Goal: Transaction & Acquisition: Purchase product/service

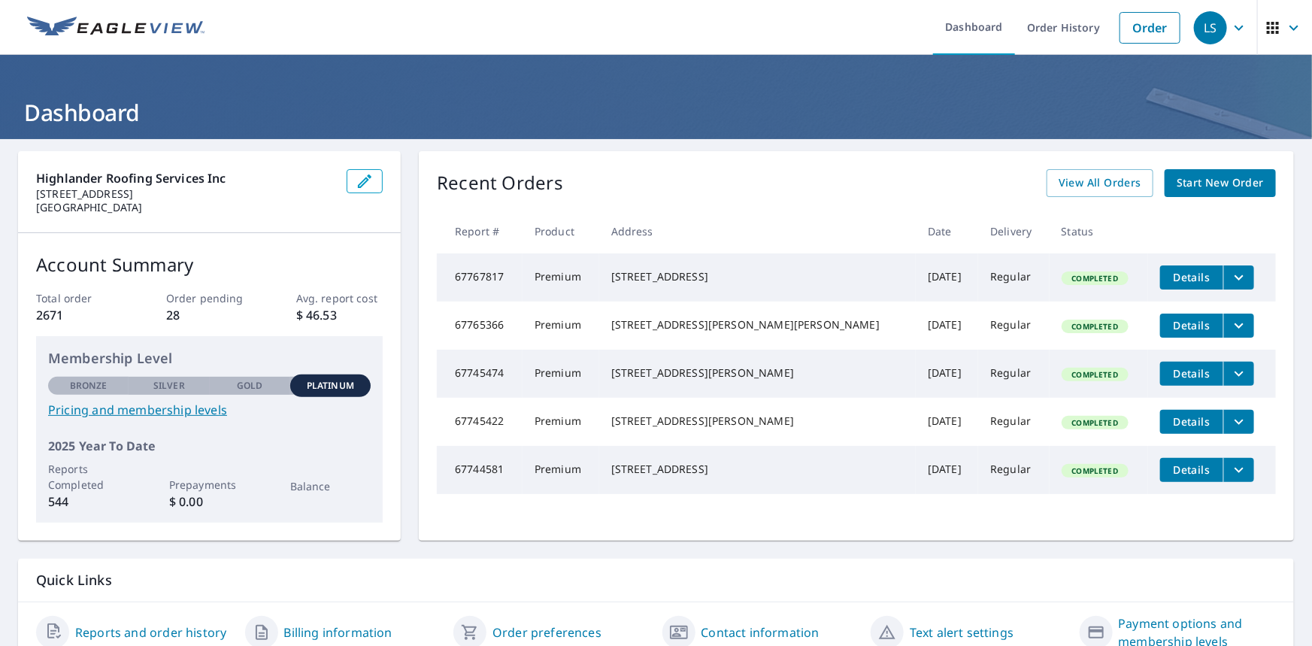
click at [1197, 182] on span "Start New Order" at bounding box center [1220, 183] width 87 height 19
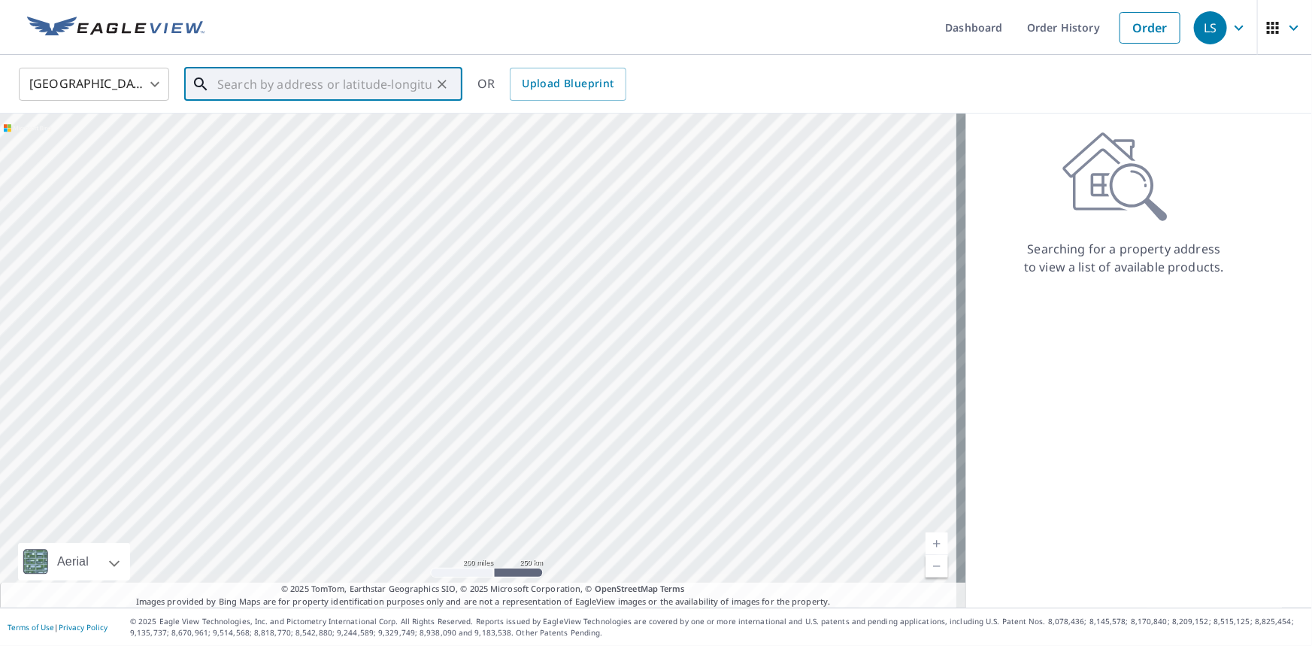
click at [308, 89] on input "text" at bounding box center [324, 84] width 214 height 42
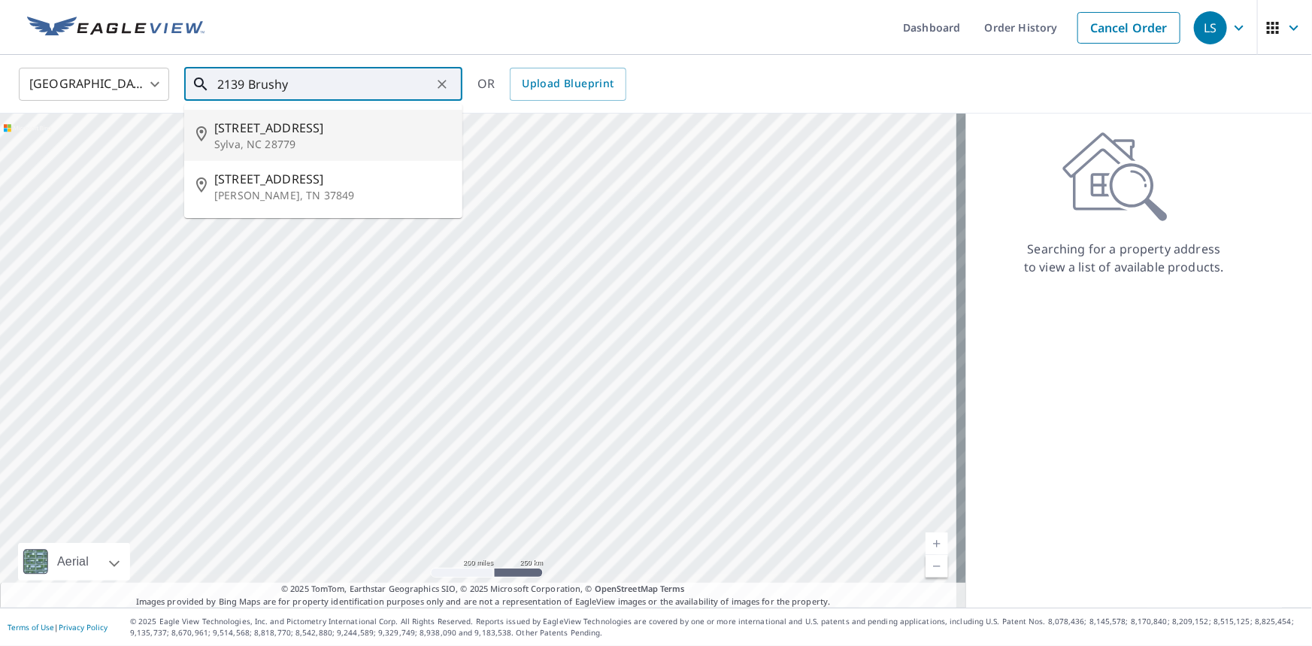
click at [290, 137] on p "Sylva, NC 28779" at bounding box center [332, 144] width 236 height 15
type input "[STREET_ADDRESS][PERSON_NAME]"
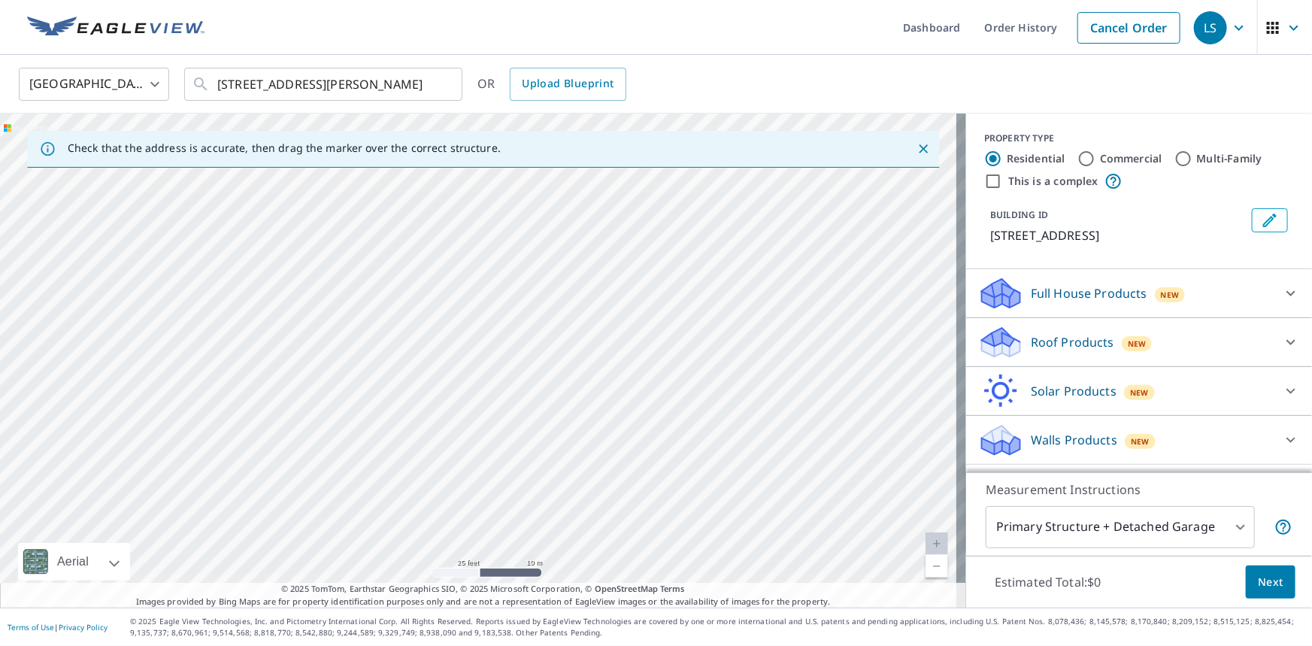
drag, startPoint x: 523, startPoint y: 419, endPoint x: 731, endPoint y: 68, distance: 408.3
click at [731, 68] on div "United States US ​ [STREET_ADDRESS][PERSON_NAME] ​ OR Upload Blueprint Check th…" at bounding box center [656, 331] width 1312 height 553
click at [436, 306] on div "[STREET_ADDRESS][PERSON_NAME]" at bounding box center [483, 361] width 966 height 494
drag, startPoint x: 323, startPoint y: 396, endPoint x: 573, endPoint y: 104, distance: 385.1
click at [573, 104] on div "United States US ​ [STREET_ADDRESS][PERSON_NAME] ​ OR Upload Blueprint Check th…" at bounding box center [656, 331] width 1312 height 553
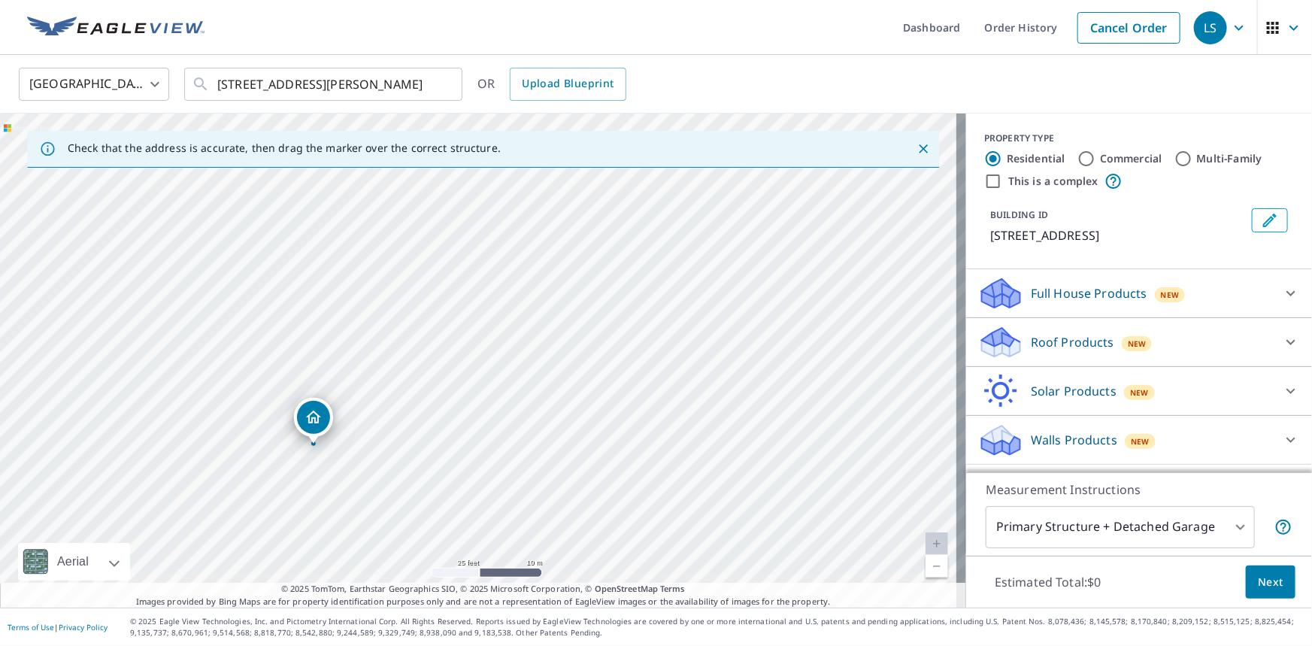
click at [261, 575] on div "[STREET_ADDRESS][PERSON_NAME]" at bounding box center [483, 361] width 966 height 494
drag, startPoint x: 222, startPoint y: 521, endPoint x: 717, endPoint y: 56, distance: 679.4
click at [717, 58] on div "United States US ​ [STREET_ADDRESS][PERSON_NAME] ​ OR Upload Blueprint Check th…" at bounding box center [656, 331] width 1312 height 553
click at [508, 178] on div "[STREET_ADDRESS][PERSON_NAME]" at bounding box center [483, 361] width 966 height 494
drag, startPoint x: 408, startPoint y: 473, endPoint x: 566, endPoint y: 130, distance: 377.5
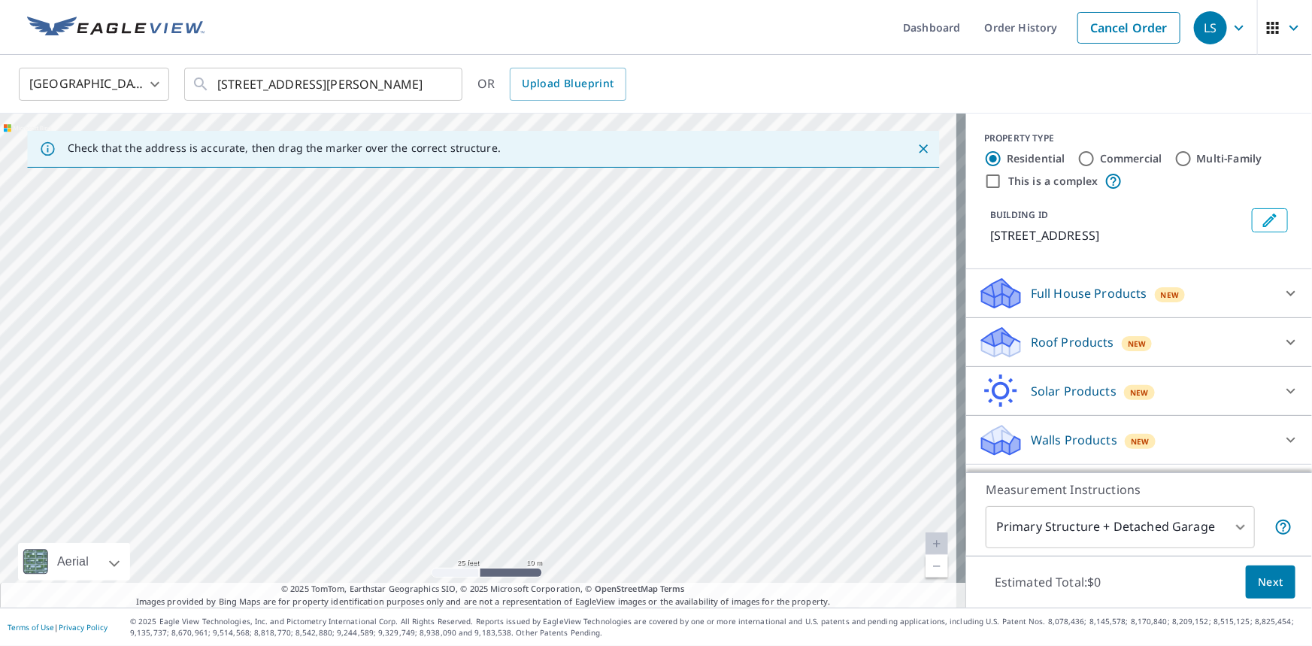
click at [566, 130] on div "Check that the address is accurate, then drag the marker over the correct struc…" at bounding box center [483, 361] width 966 height 494
drag, startPoint x: 519, startPoint y: 289, endPoint x: 508, endPoint y: 308, distance: 22.2
click at [511, 306] on div "[STREET_ADDRESS][PERSON_NAME]" at bounding box center [483, 361] width 966 height 494
drag, startPoint x: 590, startPoint y: 280, endPoint x: 572, endPoint y: 364, distance: 86.1
click at [572, 364] on div "[STREET_ADDRESS][PERSON_NAME]" at bounding box center [483, 361] width 966 height 494
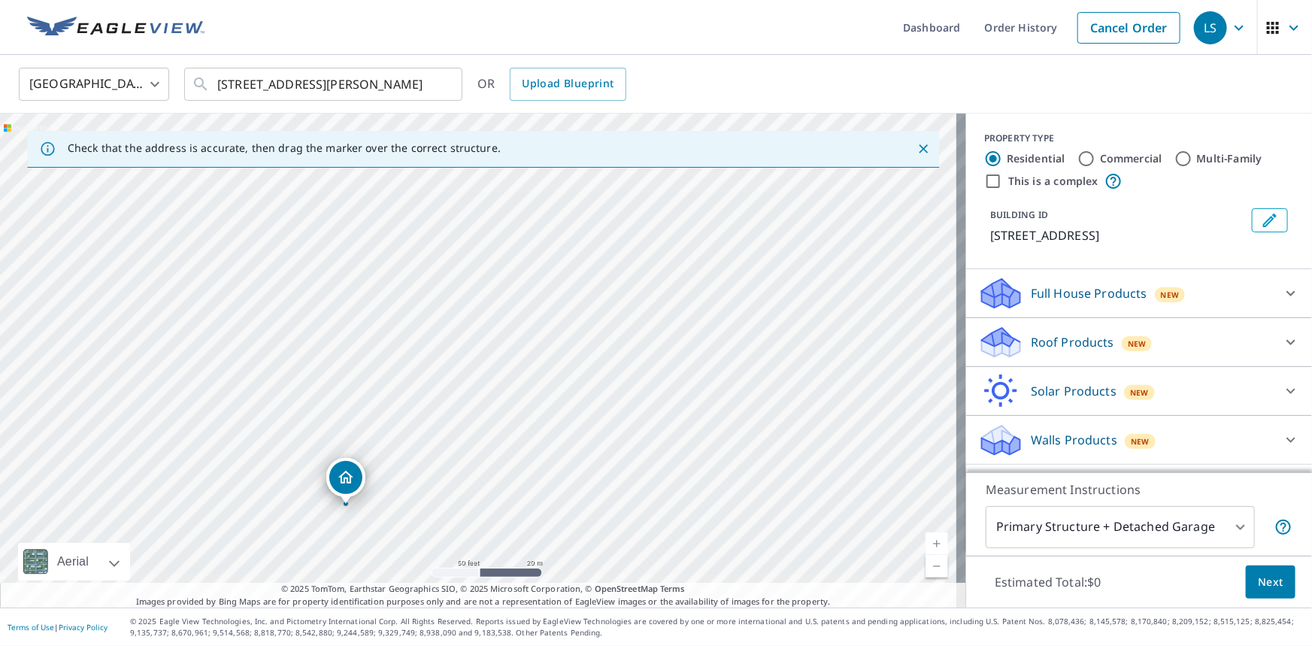
drag, startPoint x: 593, startPoint y: 177, endPoint x: 345, endPoint y: 482, distance: 393.0
click at [1055, 337] on p "Roof Products" at bounding box center [1072, 342] width 83 height 18
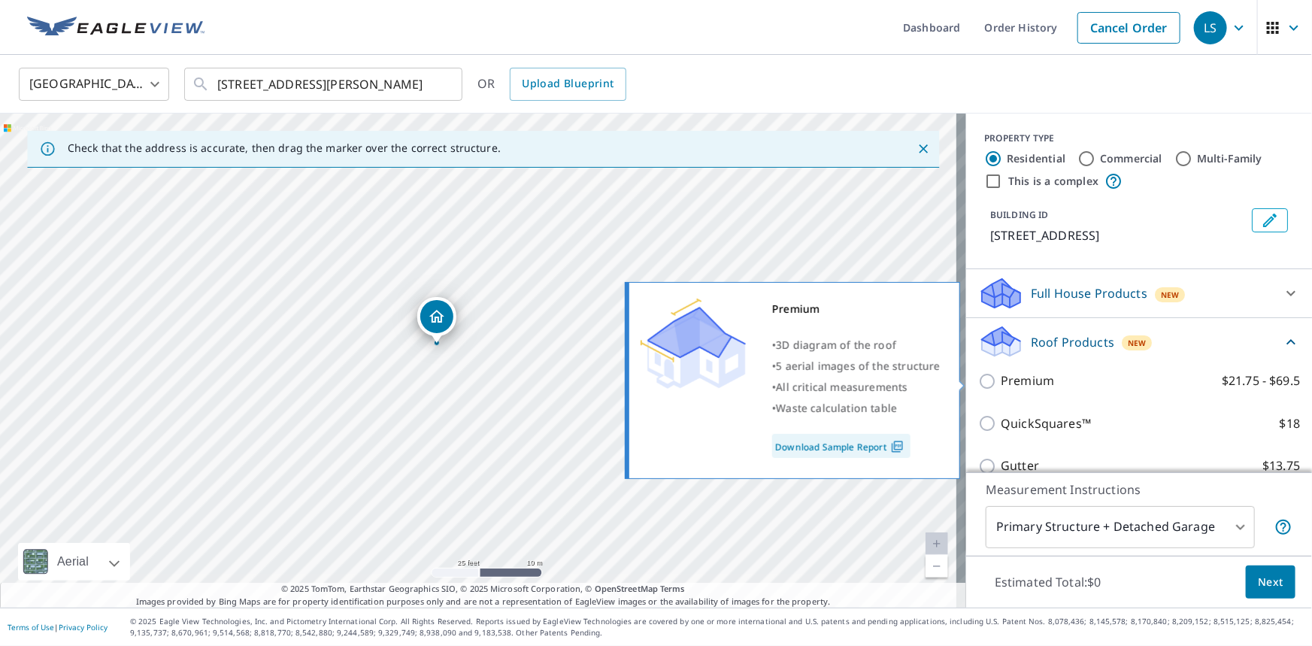
click at [979, 385] on input "Premium $21.75 - $69.5" at bounding box center [989, 381] width 23 height 18
checkbox input "true"
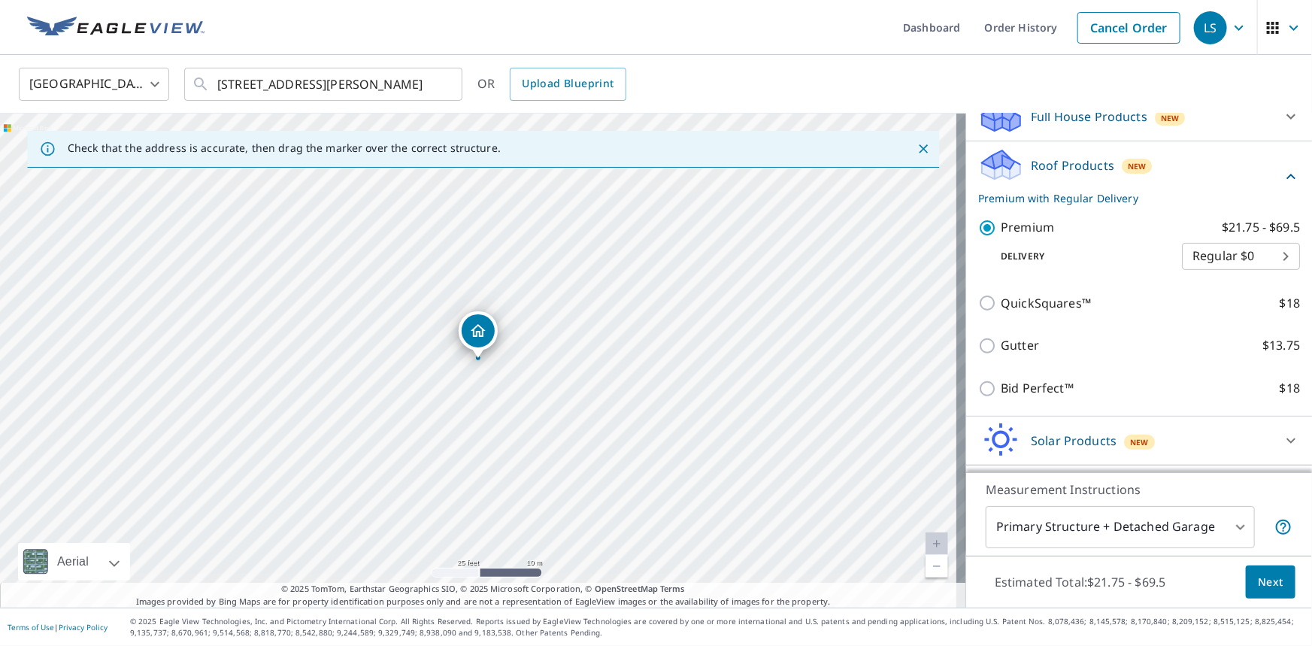
scroll to position [218, 0]
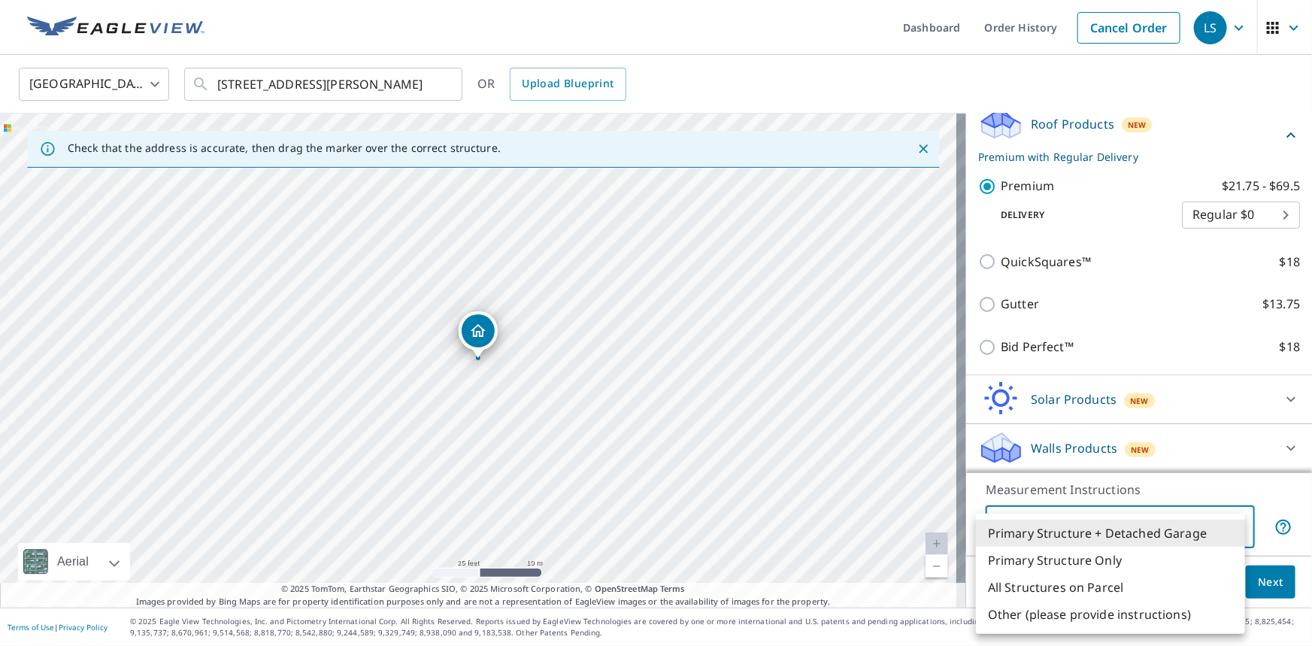
click at [1179, 520] on body "LS LS Dashboard Order History Cancel Order LS [GEOGRAPHIC_DATA] [GEOGRAPHIC_DAT…" at bounding box center [656, 323] width 1312 height 646
click at [1116, 553] on li "Primary Structure Only" at bounding box center [1110, 560] width 269 height 27
type input "2"
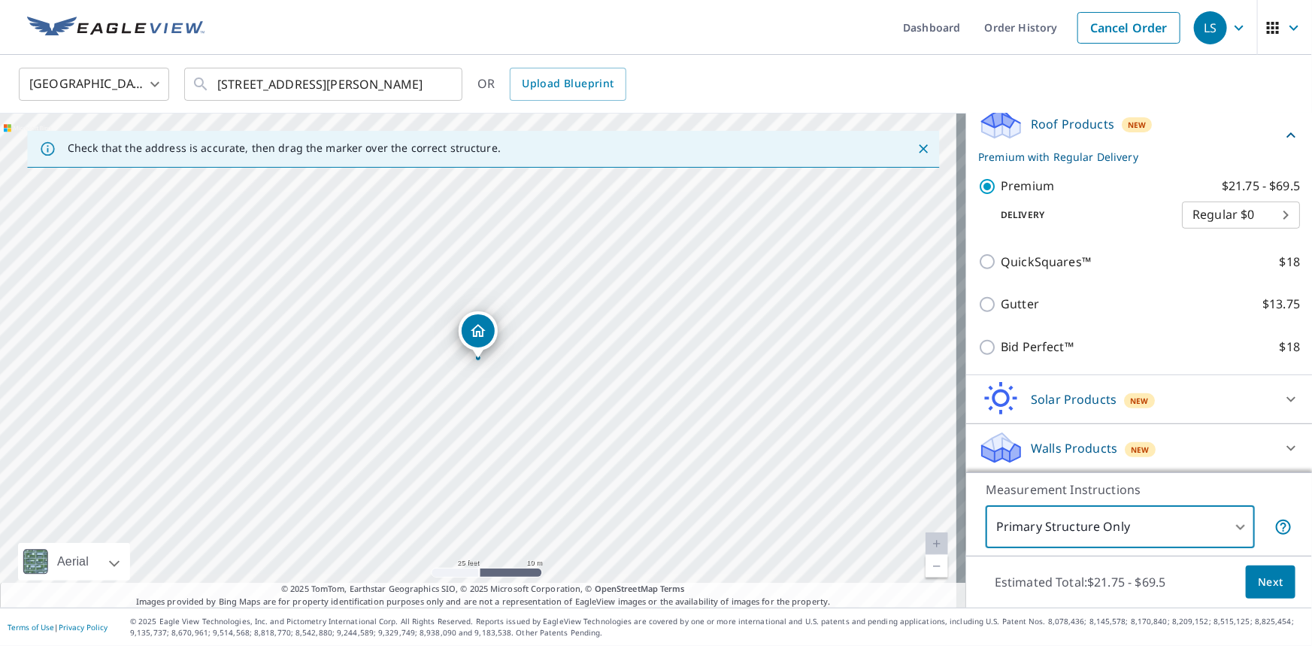
click at [1248, 584] on button "Next" at bounding box center [1271, 582] width 50 height 34
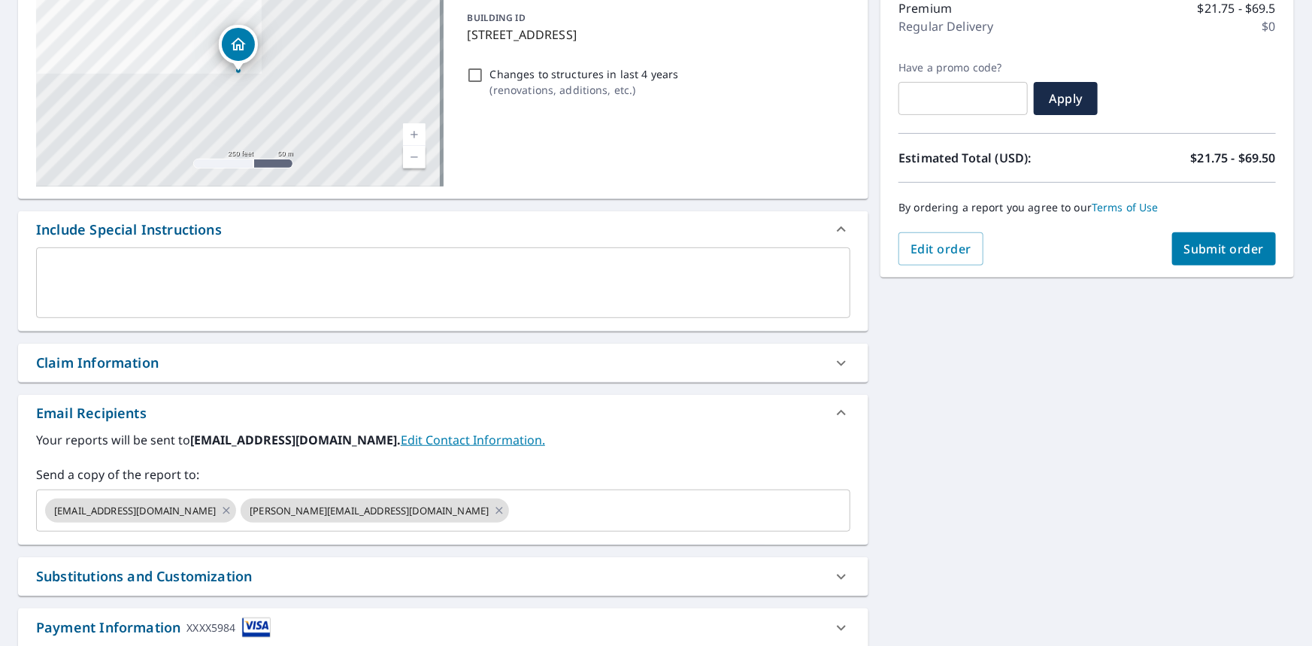
scroll to position [273, 0]
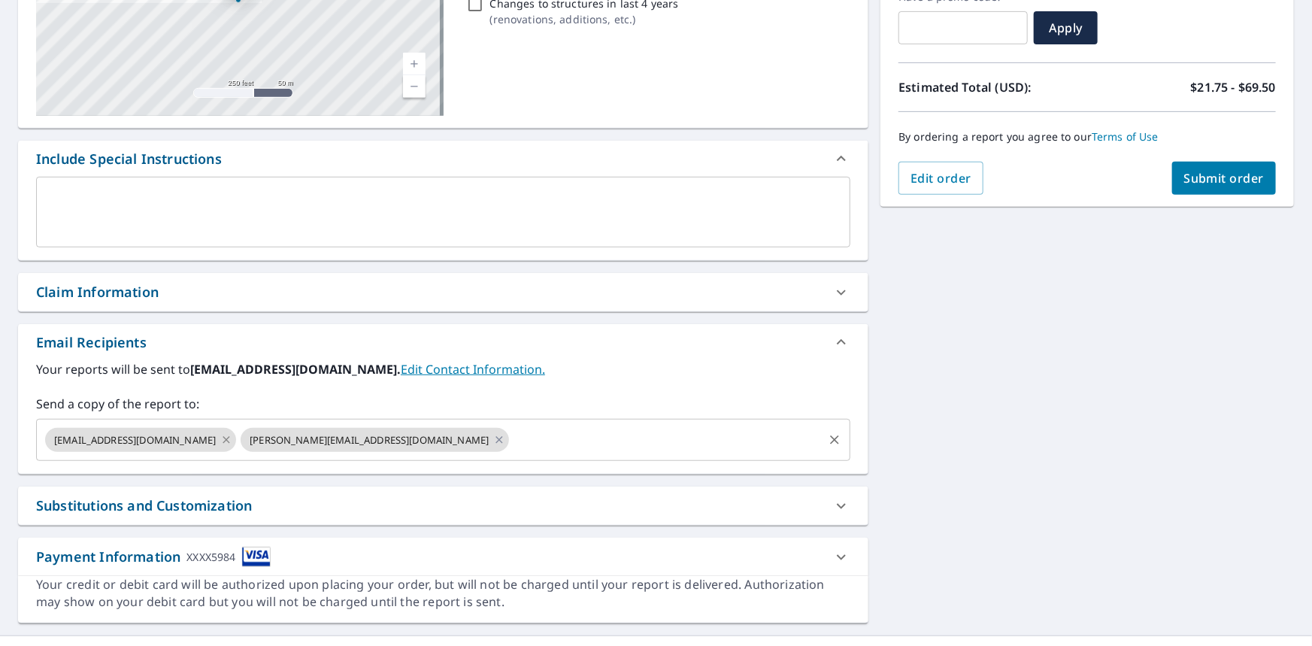
click at [220, 442] on icon at bounding box center [226, 440] width 12 height 17
click at [298, 441] on icon at bounding box center [304, 440] width 12 height 17
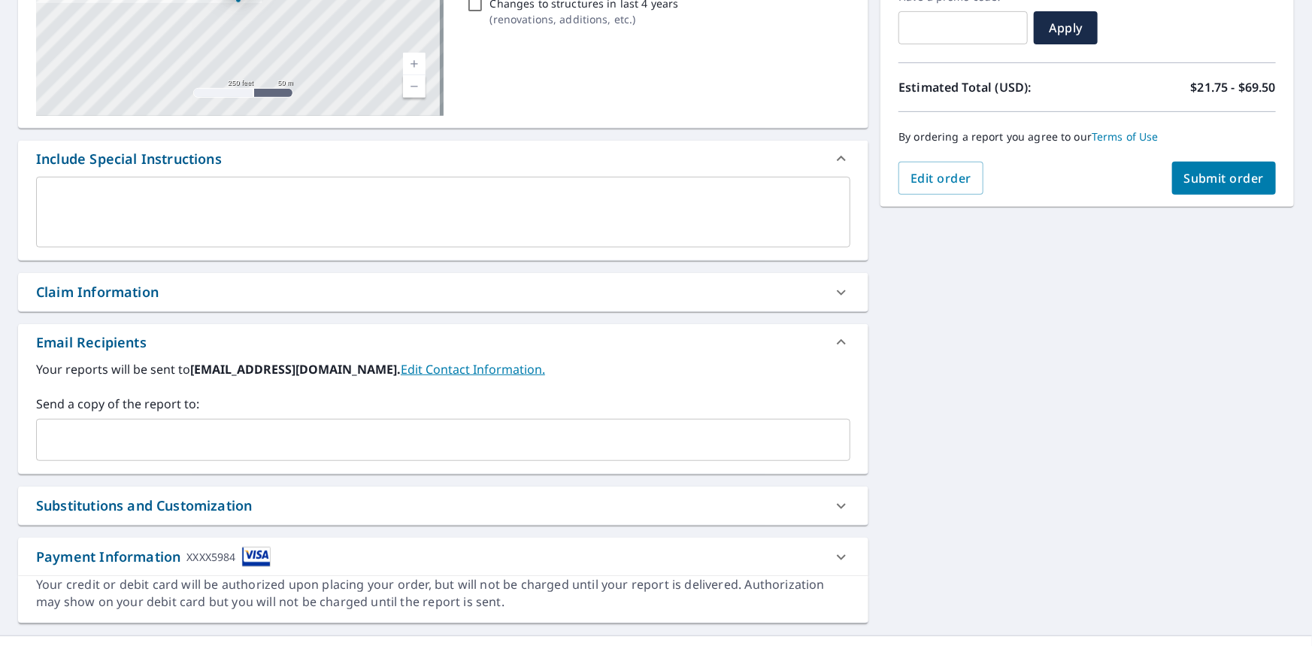
click at [184, 443] on input "text" at bounding box center [432, 440] width 778 height 29
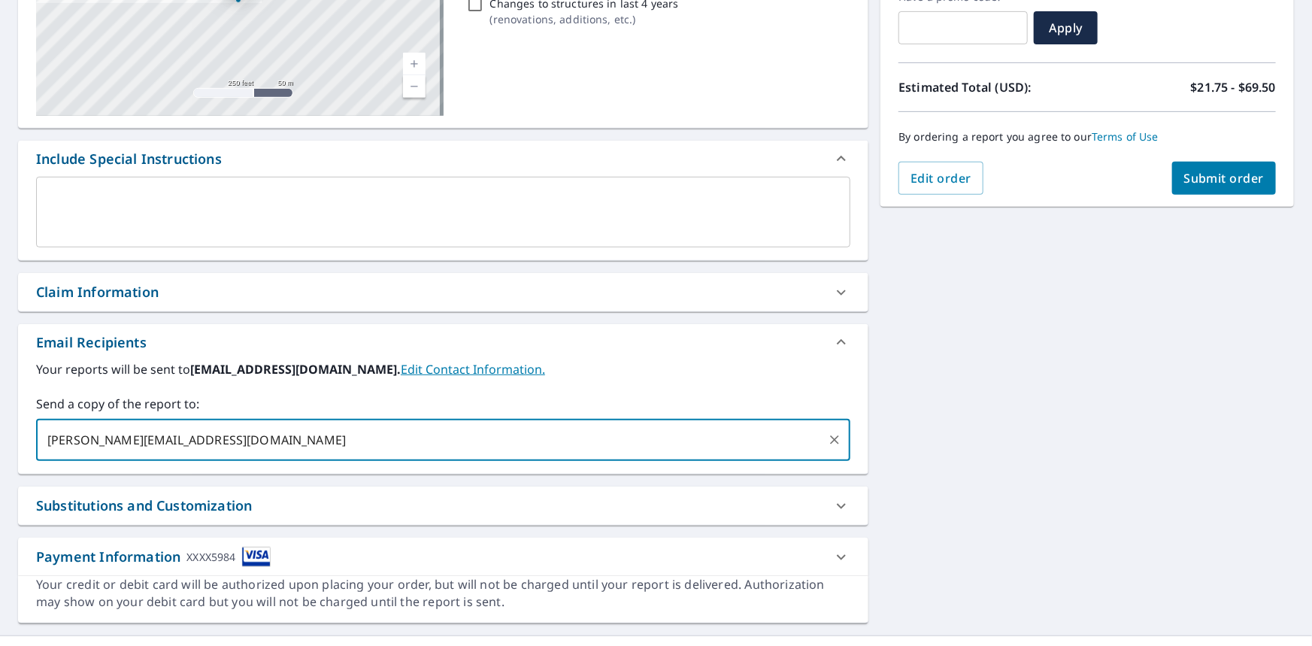
type input "[PERSON_NAME][EMAIL_ADDRESS][DOMAIN_NAME]"
click at [280, 395] on label "Send a copy of the report to:" at bounding box center [443, 404] width 814 height 18
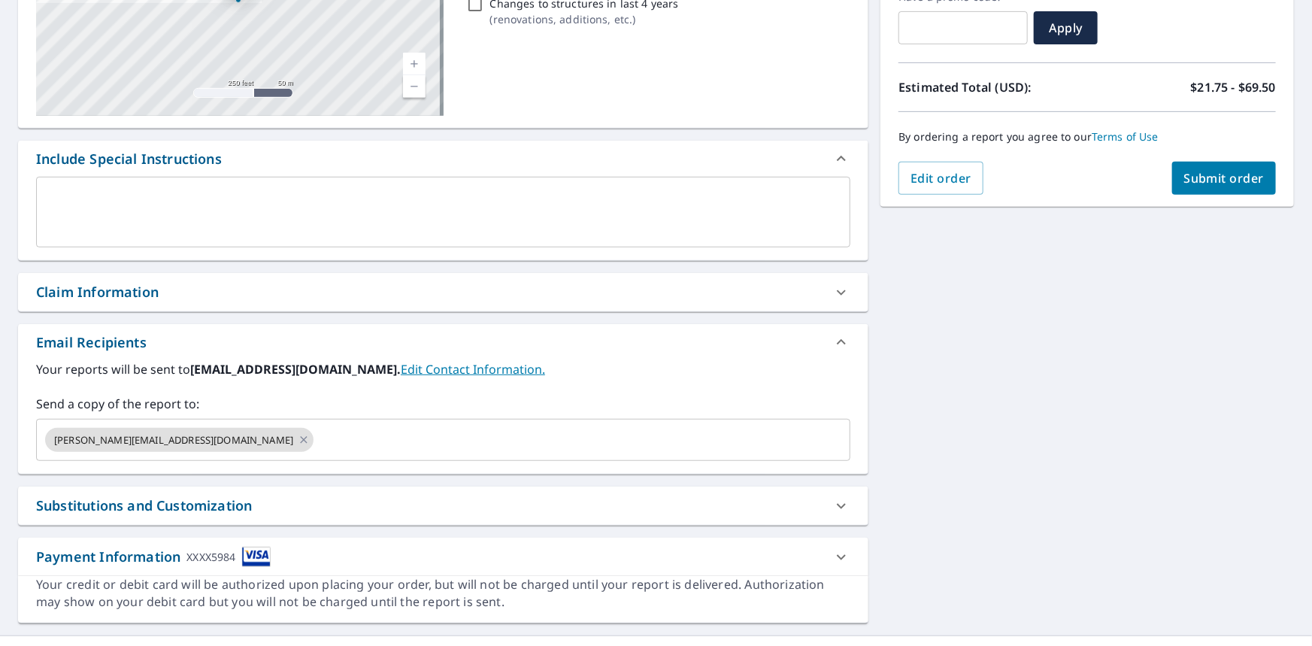
scroll to position [300, 0]
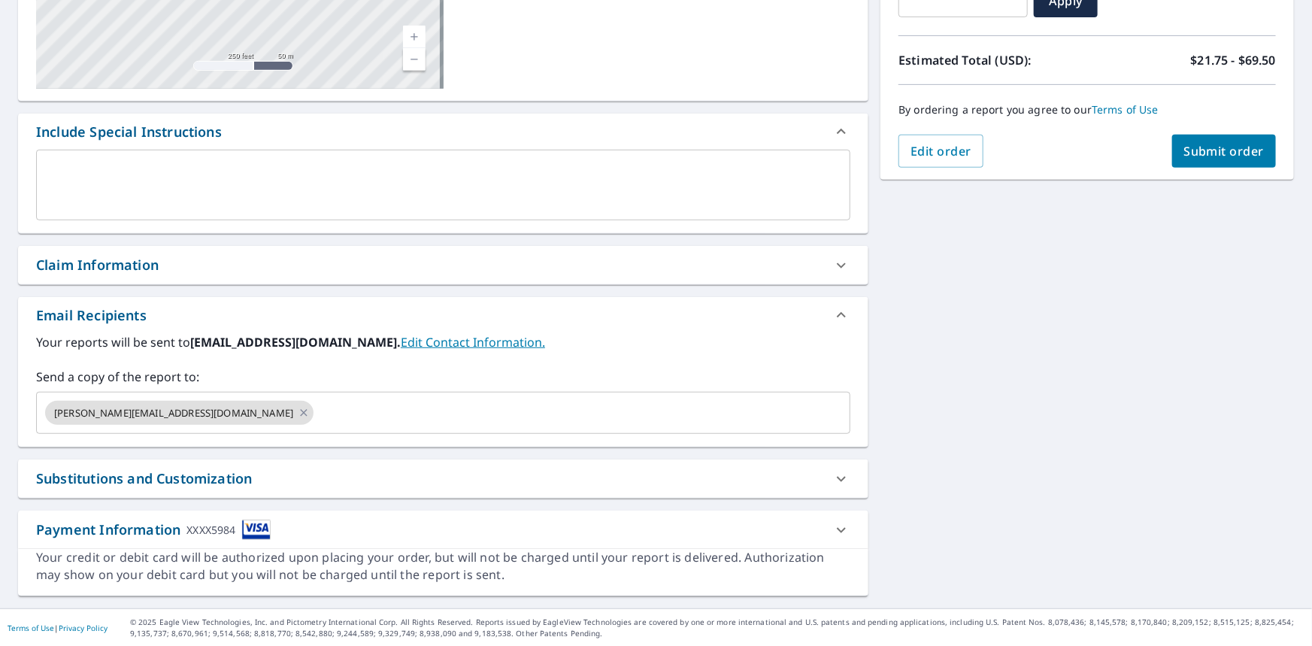
click at [1210, 151] on span "Submit order" at bounding box center [1224, 151] width 80 height 17
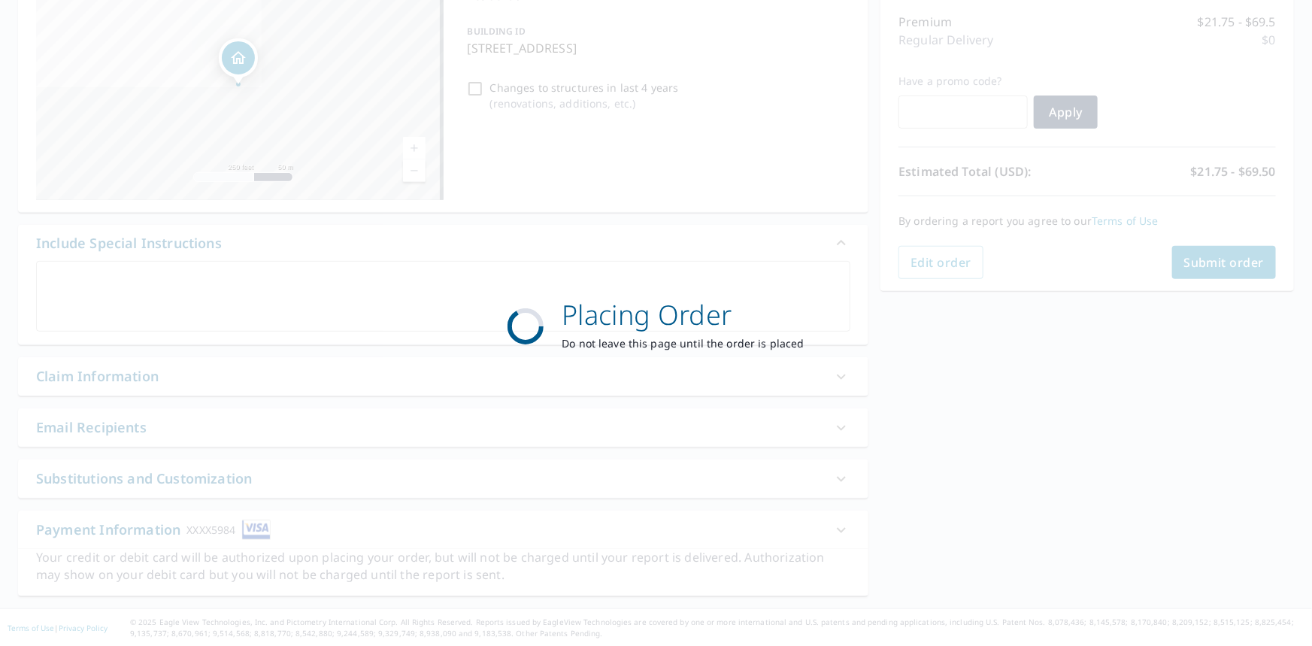
scroll to position [188, 0]
